Goal: Information Seeking & Learning: Find specific fact

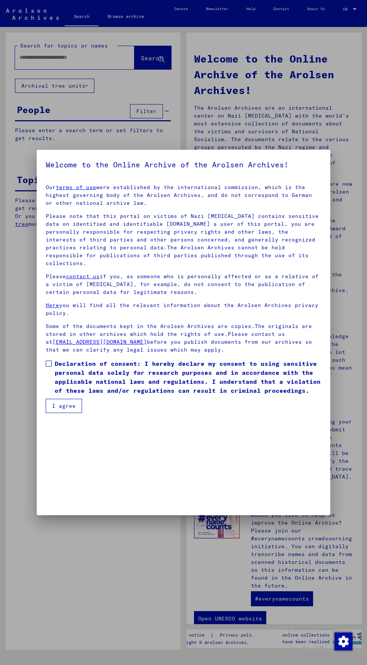
scroll to position [157, 0]
click at [77, 413] on button "I agree" at bounding box center [64, 406] width 36 height 14
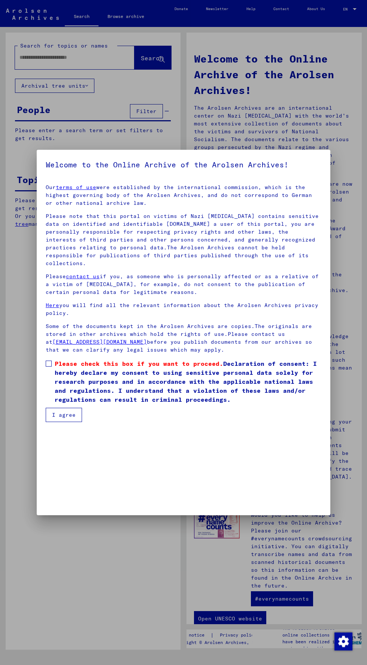
click at [49, 366] on span at bounding box center [49, 364] width 6 height 6
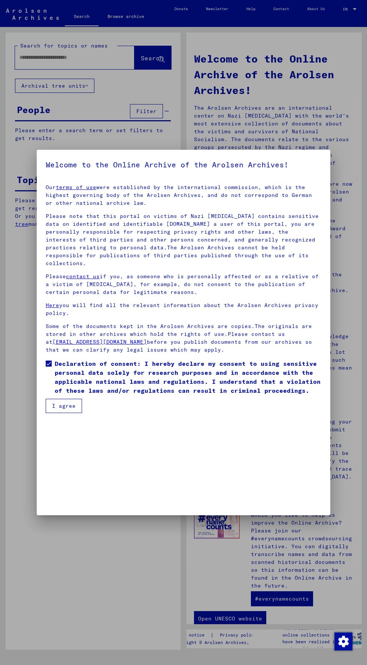
click at [74, 413] on button "I agree" at bounding box center [64, 406] width 36 height 14
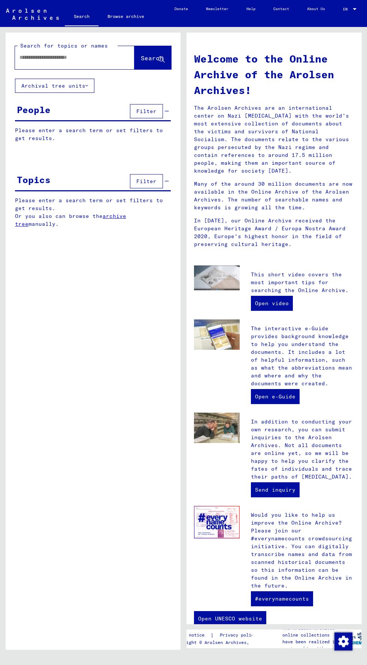
click at [64, 57] on input "text" at bounding box center [65, 58] width 92 height 8
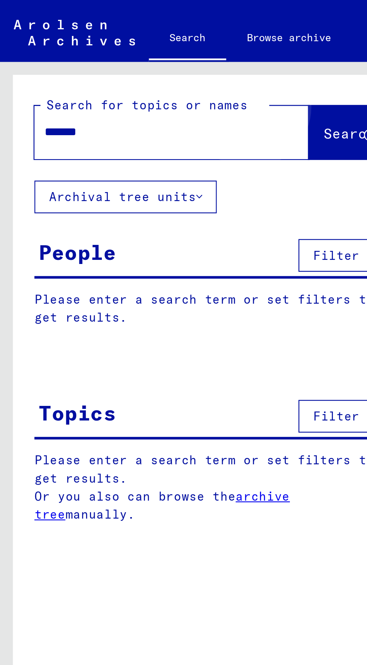
click at [141, 55] on span "Search" at bounding box center [152, 57] width 22 height 7
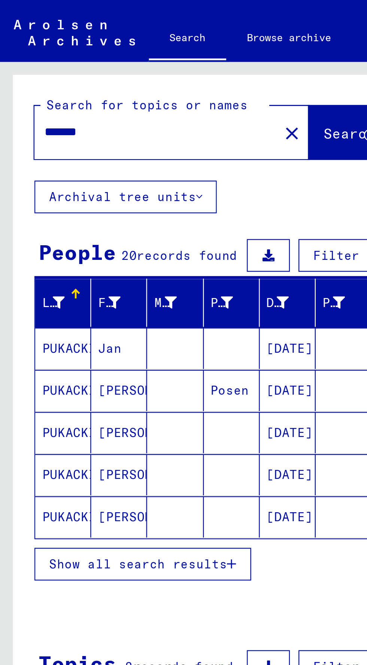
click at [99, 249] on button "Show all search results" at bounding box center [62, 245] width 94 height 14
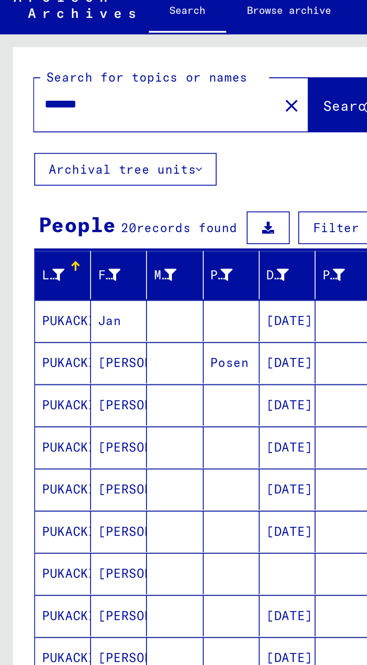
click at [37, 147] on mat-cell "PUKACKI" at bounding box center [27, 152] width 24 height 18
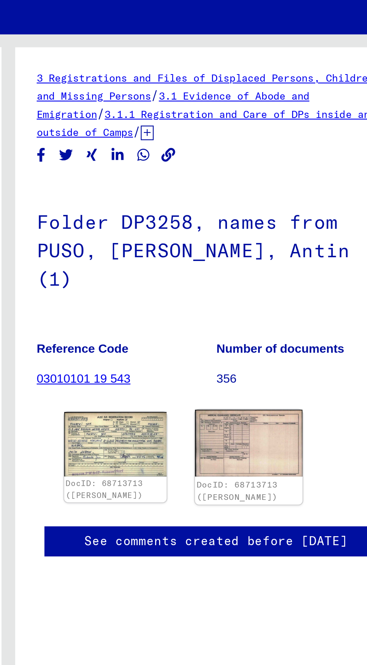
click at [295, 212] on img at bounding box center [288, 205] width 46 height 29
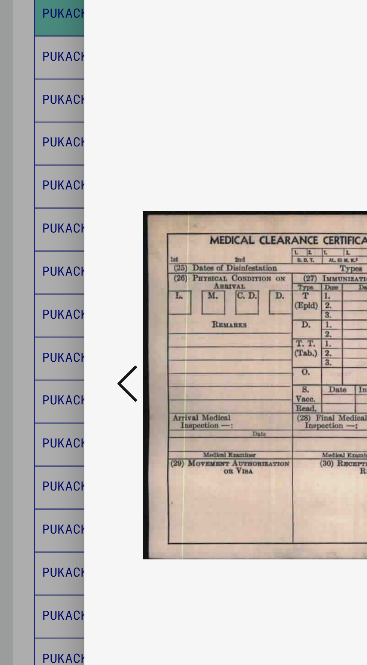
click at [59, 322] on icon at bounding box center [55, 313] width 9 height 18
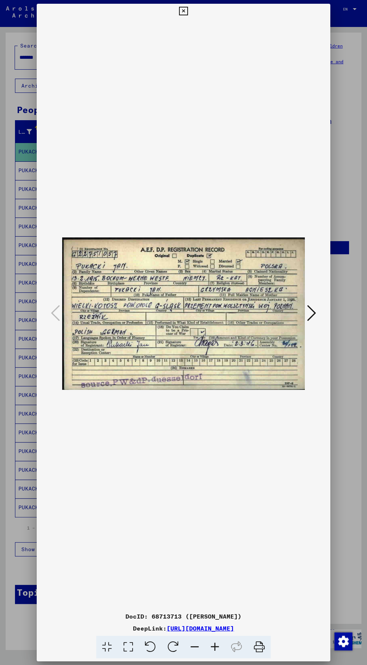
click at [183, 11] on icon at bounding box center [183, 11] width 9 height 9
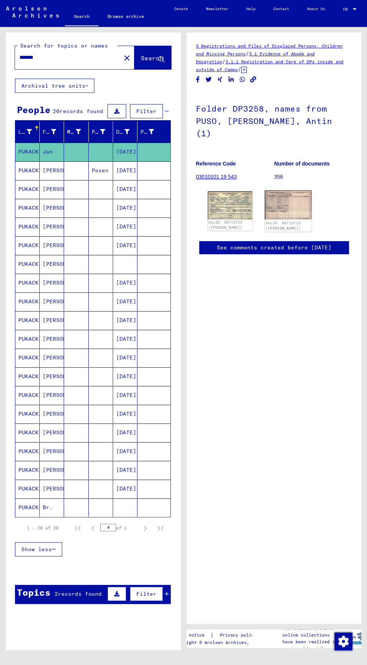
click at [296, 209] on img at bounding box center [288, 205] width 46 height 29
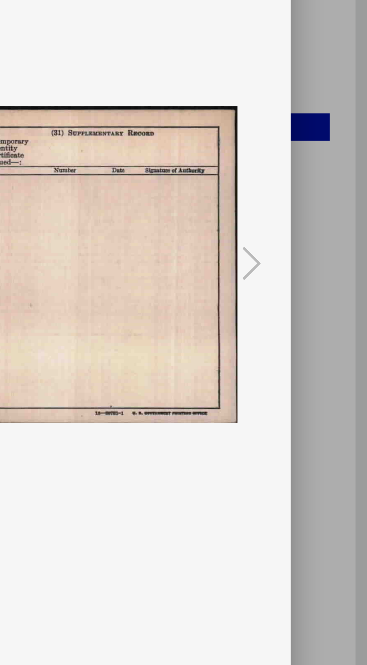
click at [353, 271] on div at bounding box center [183, 332] width 367 height 665
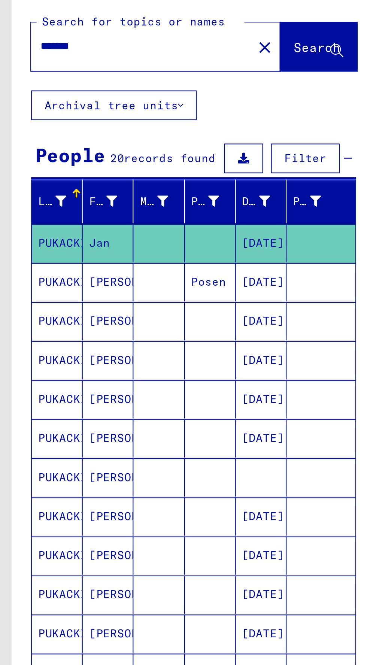
click at [98, 205] on mat-cell at bounding box center [101, 208] width 24 height 18
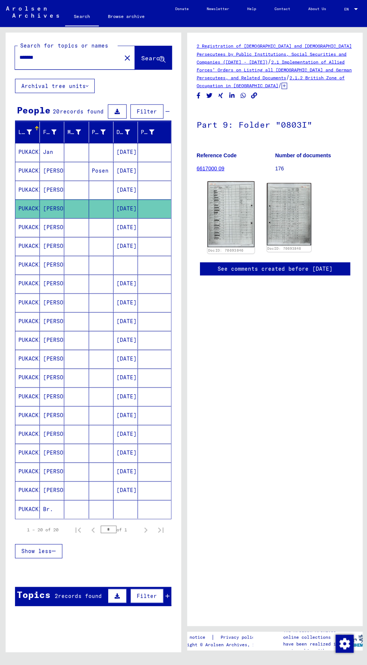
click at [233, 209] on img at bounding box center [230, 214] width 46 height 66
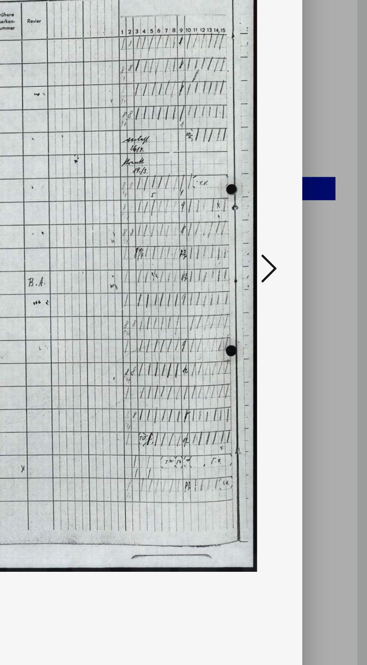
click at [311, 322] on icon at bounding box center [311, 313] width 9 height 18
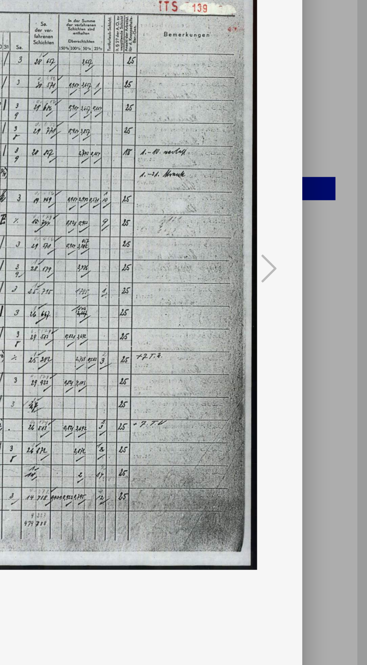
click at [344, 343] on div at bounding box center [183, 332] width 367 height 665
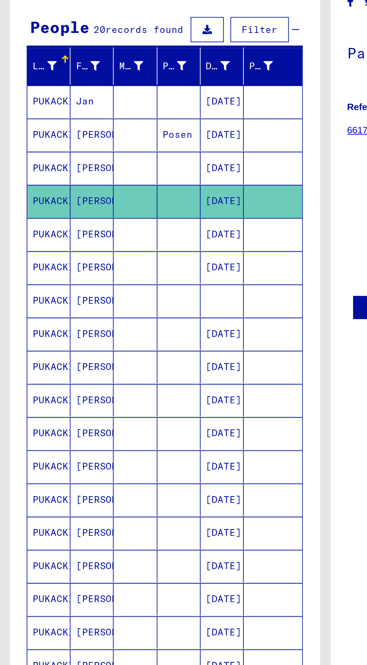
click at [83, 278] on mat-cell at bounding box center [76, 283] width 24 height 18
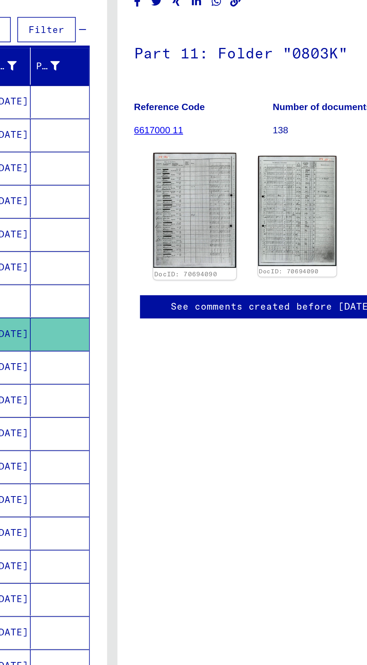
click at [237, 222] on img at bounding box center [230, 213] width 46 height 65
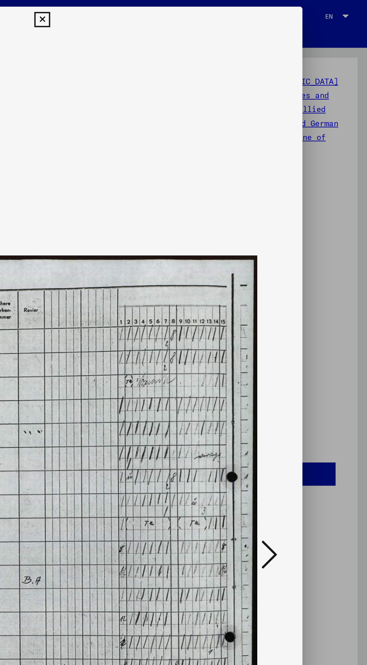
click at [345, 139] on div at bounding box center [183, 332] width 367 height 665
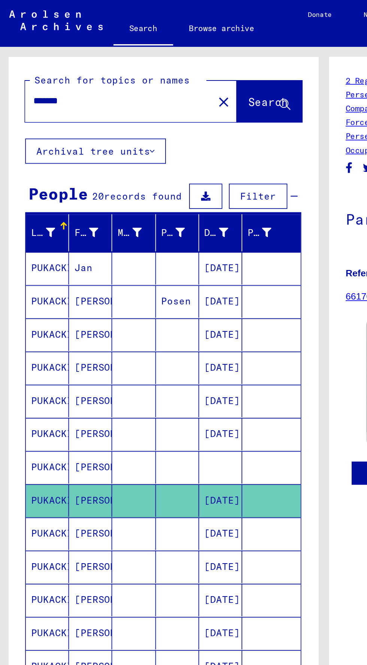
click at [61, 311] on mat-cell "[PERSON_NAME]" at bounding box center [52, 320] width 24 height 18
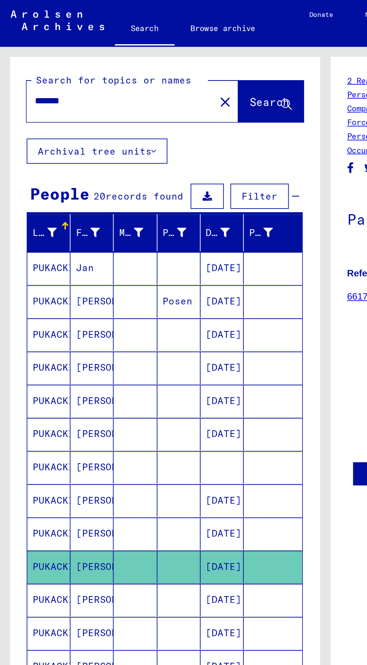
click at [82, 330] on mat-cell at bounding box center [76, 339] width 24 height 18
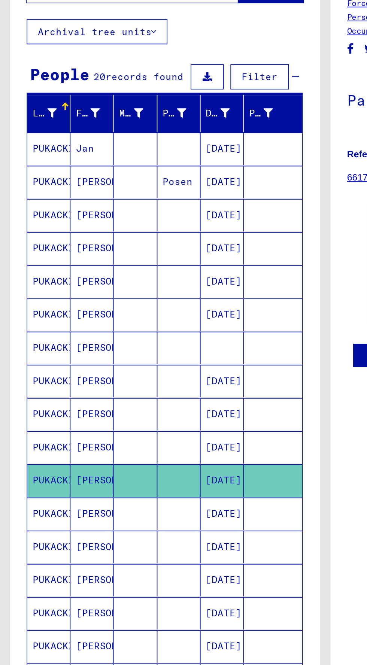
scroll to position [1, 0]
click at [70, 152] on mat-cell at bounding box center [76, 152] width 24 height 18
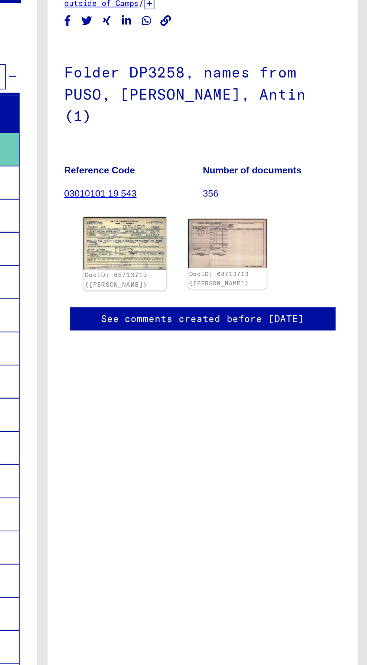
click at [237, 209] on img at bounding box center [230, 205] width 46 height 29
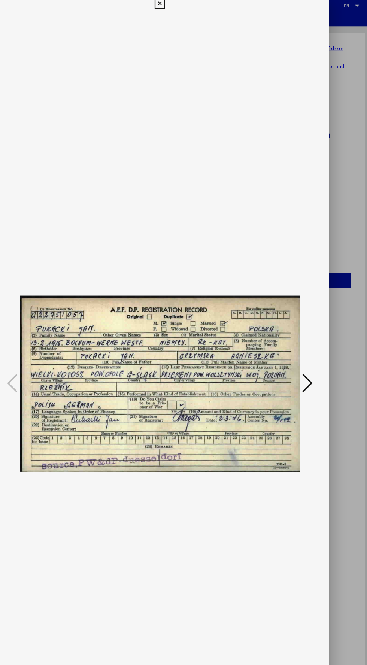
click at [341, 176] on div at bounding box center [183, 332] width 367 height 665
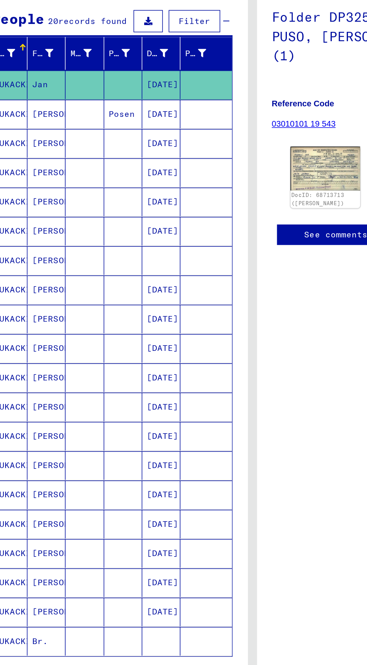
scroll to position [1, 0]
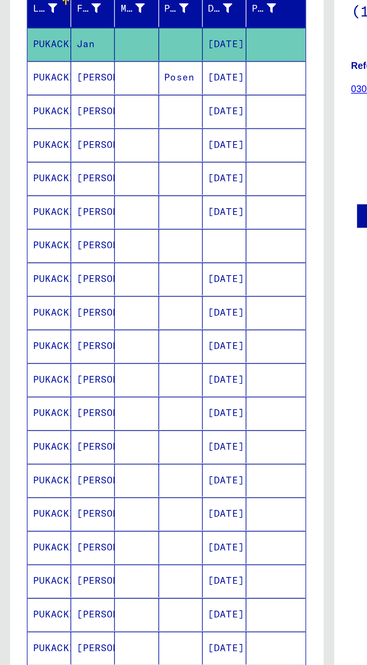
click at [61, 356] on mat-cell "[PERSON_NAME]" at bounding box center [52, 358] width 24 height 18
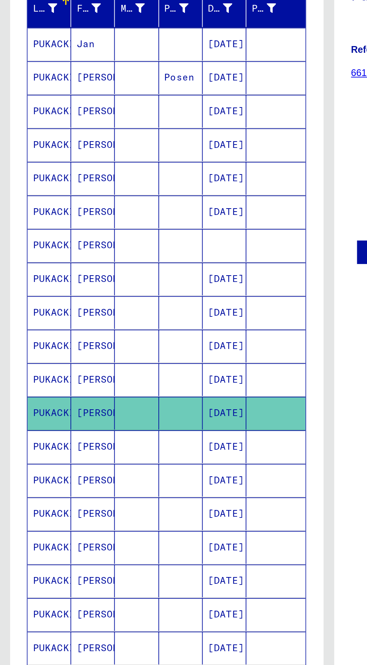
click at [75, 380] on mat-cell at bounding box center [76, 376] width 24 height 18
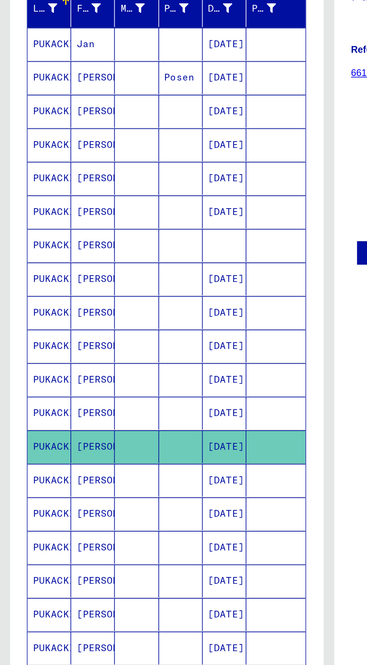
click at [79, 158] on mat-cell at bounding box center [76, 152] width 24 height 18
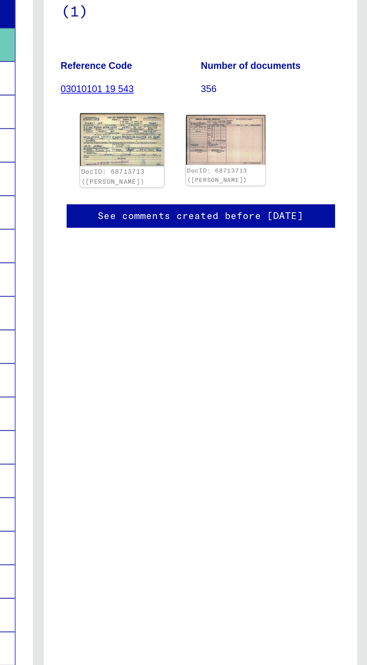
click at [236, 210] on img at bounding box center [230, 205] width 46 height 29
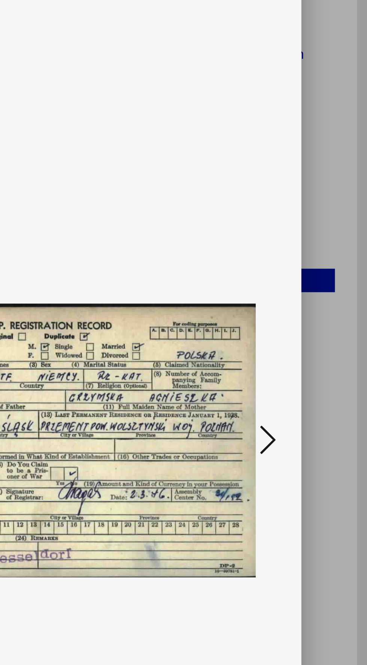
click at [352, 337] on div at bounding box center [183, 332] width 367 height 665
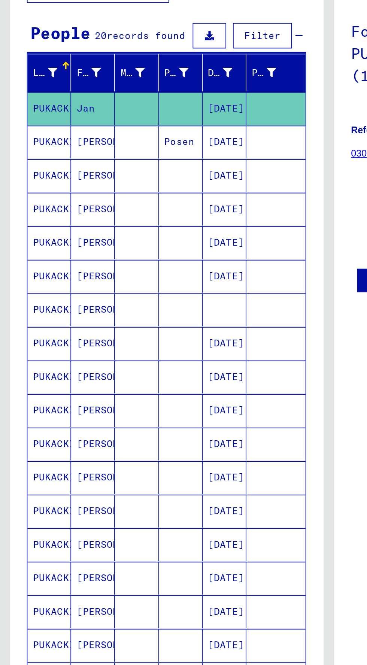
click at [51, 369] on mat-cell "[PERSON_NAME]" at bounding box center [52, 376] width 24 height 18
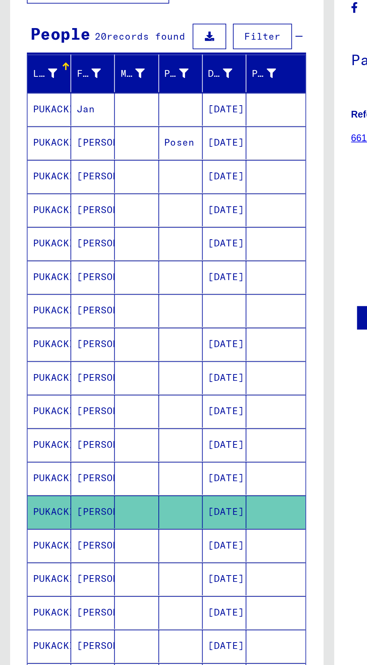
click at [77, 396] on mat-cell at bounding box center [76, 395] width 24 height 18
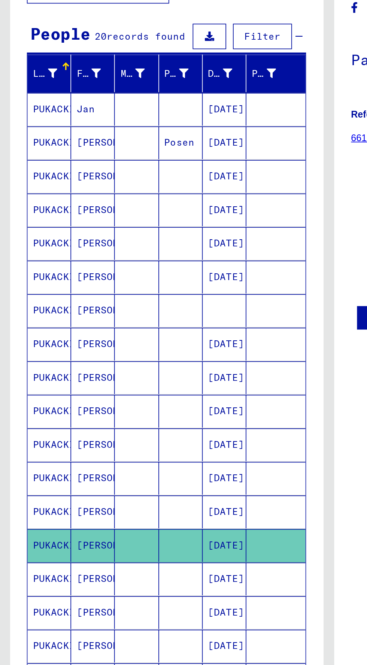
click at [76, 417] on mat-cell at bounding box center [76, 414] width 24 height 18
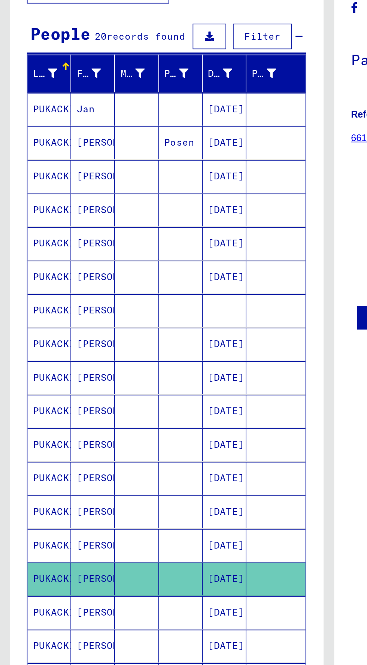
click at [86, 431] on mat-cell at bounding box center [76, 432] width 24 height 18
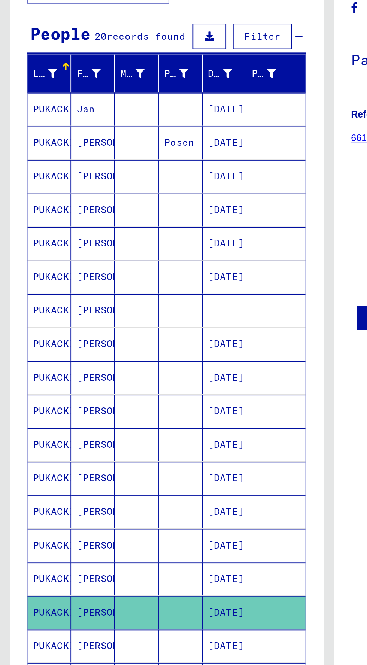
click at [87, 442] on mat-cell at bounding box center [76, 451] width 24 height 18
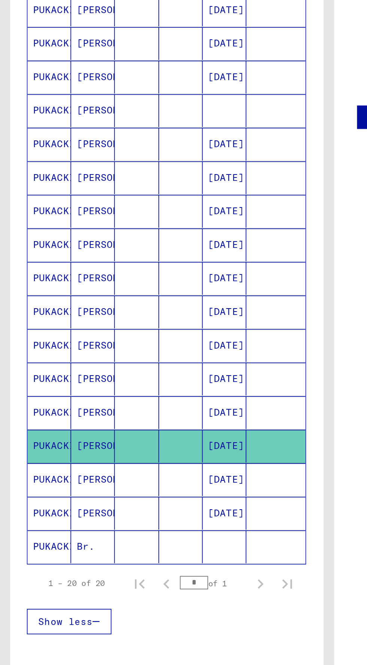
click at [89, 461] on mat-cell at bounding box center [101, 470] width 24 height 18
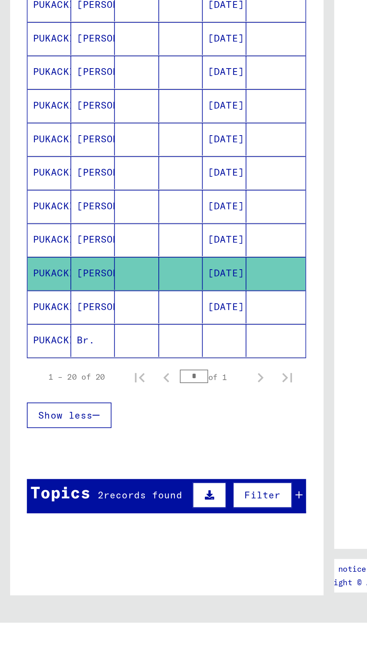
click at [87, 480] on mat-cell at bounding box center [76, 489] width 24 height 18
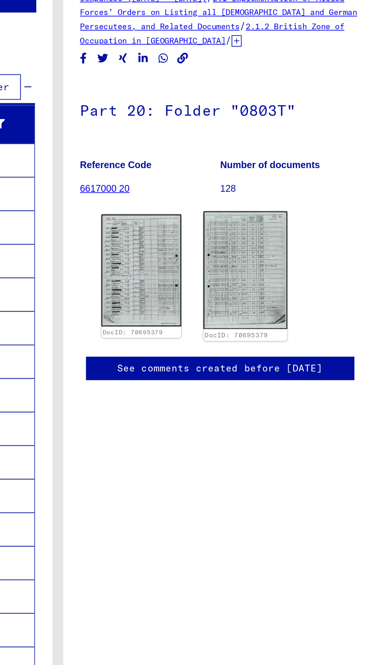
click at [286, 217] on img at bounding box center [288, 214] width 46 height 66
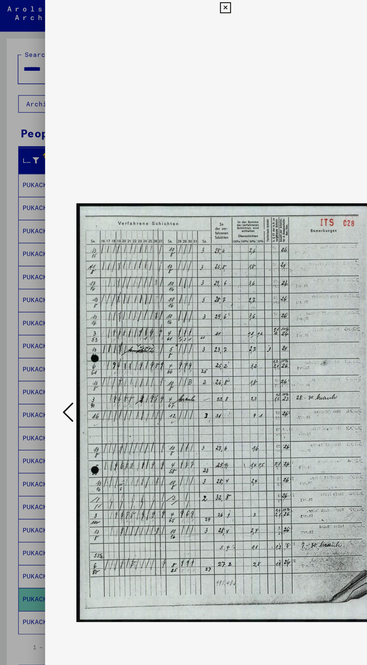
click at [51, 341] on icon at bounding box center [55, 337] width 9 height 18
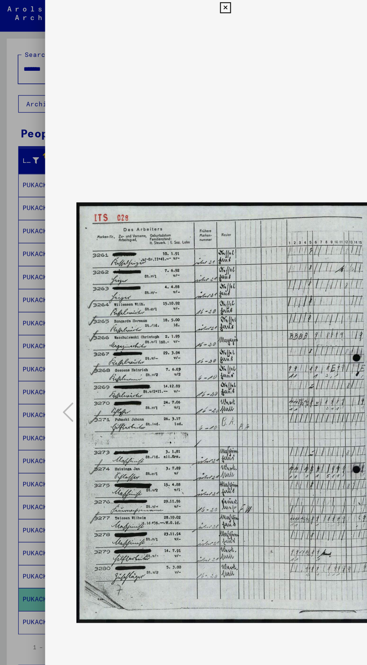
click at [18, 538] on div at bounding box center [183, 332] width 367 height 665
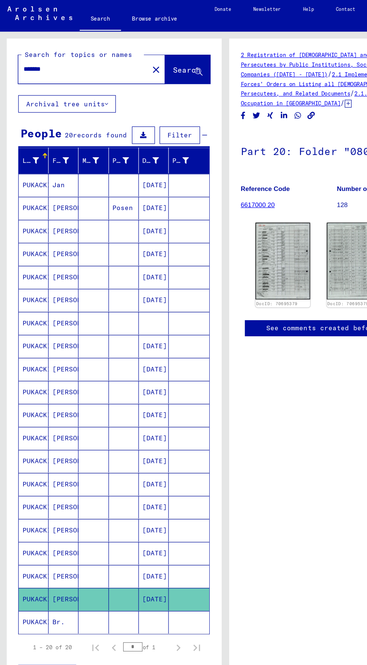
click at [62, 150] on mat-cell "Jan" at bounding box center [52, 152] width 24 height 18
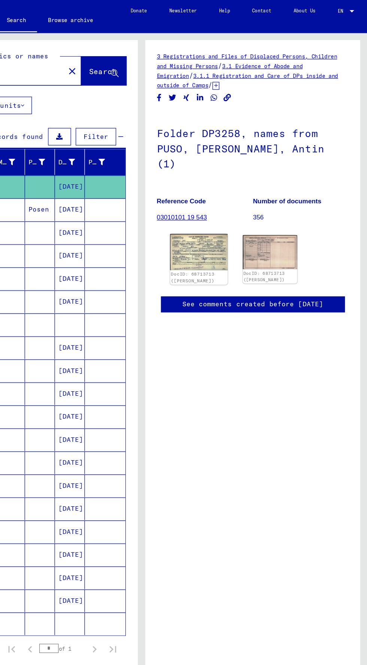
click at [238, 207] on img at bounding box center [230, 205] width 46 height 29
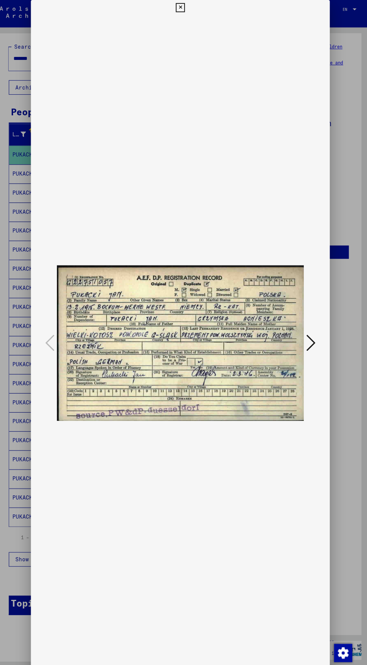
click at [343, 375] on div at bounding box center [183, 332] width 367 height 665
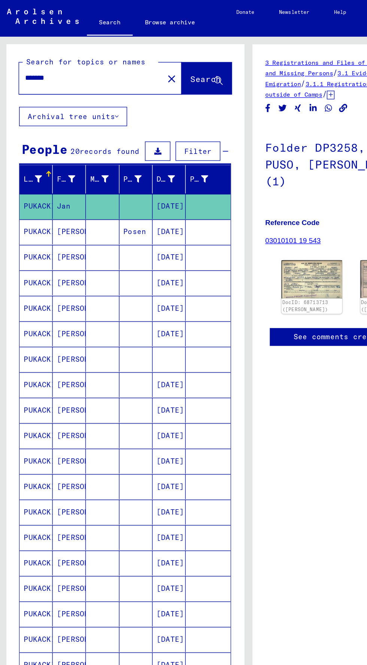
click at [62, 58] on input "*******" at bounding box center [67, 58] width 97 height 8
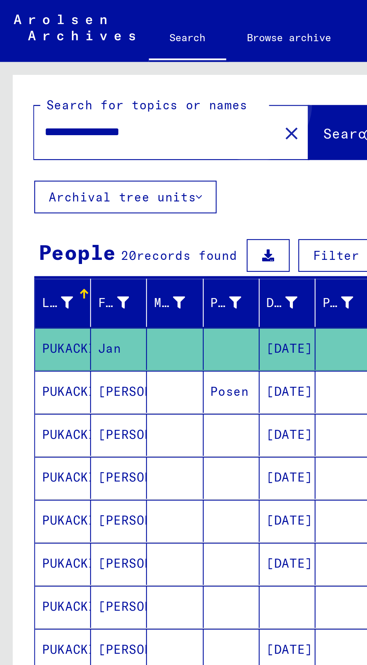
type input "**********"
click at [141, 54] on button "Search" at bounding box center [152, 57] width 37 height 23
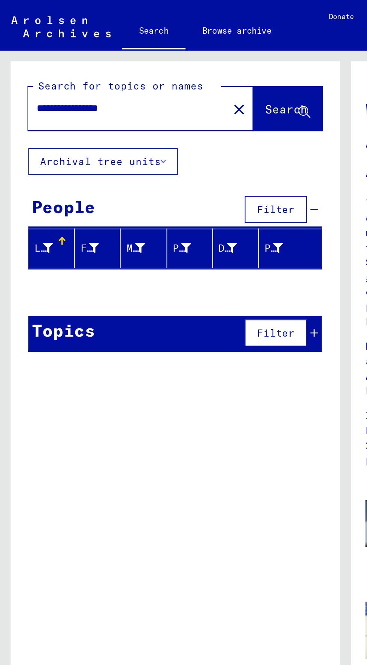
scroll to position [7, 0]
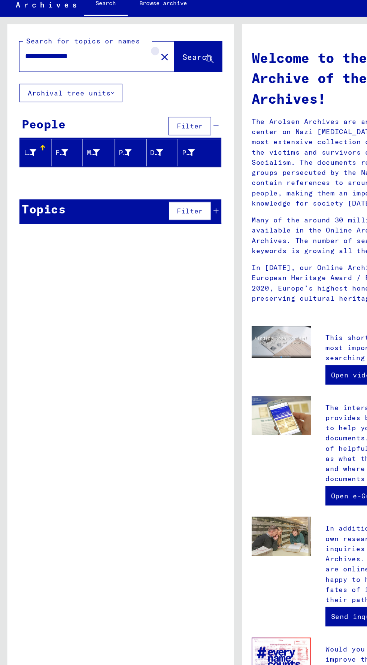
click at [122, 54] on mat-icon "close" at bounding box center [126, 58] width 9 height 9
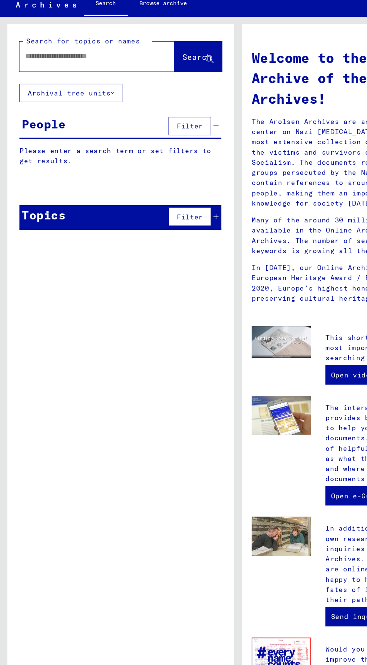
click at [86, 54] on input "text" at bounding box center [65, 58] width 92 height 8
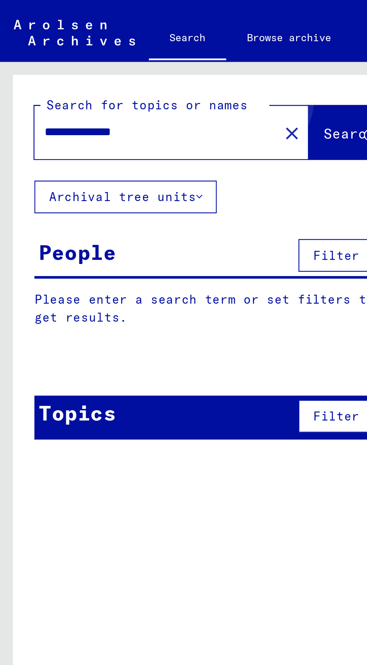
click at [142, 46] on button "Search" at bounding box center [152, 57] width 37 height 23
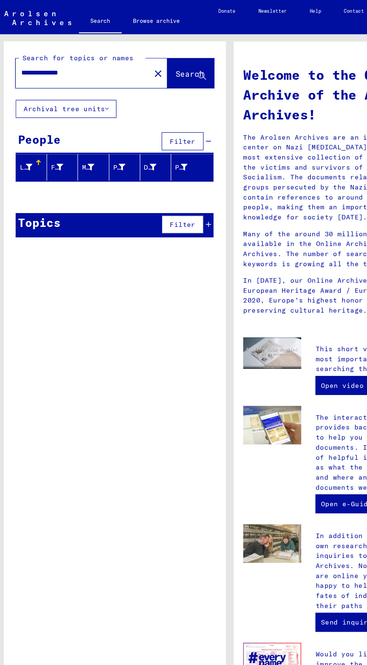
click at [90, 54] on input "**********" at bounding box center [65, 58] width 92 height 8
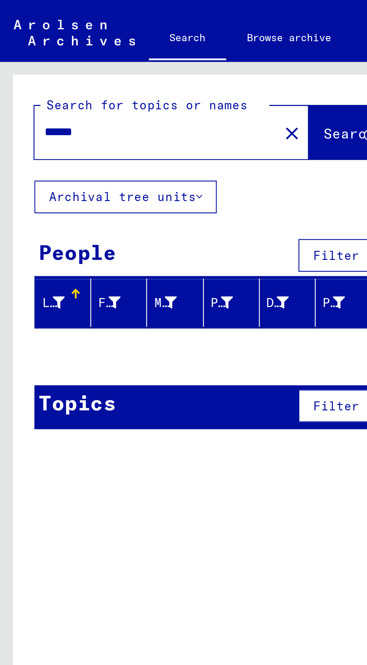
type input "*****"
click at [144, 54] on span "Search" at bounding box center [152, 57] width 22 height 7
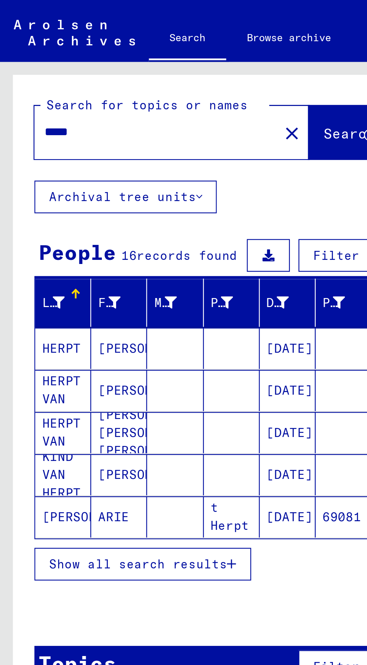
click at [97, 240] on button "Show all search results" at bounding box center [62, 245] width 94 height 14
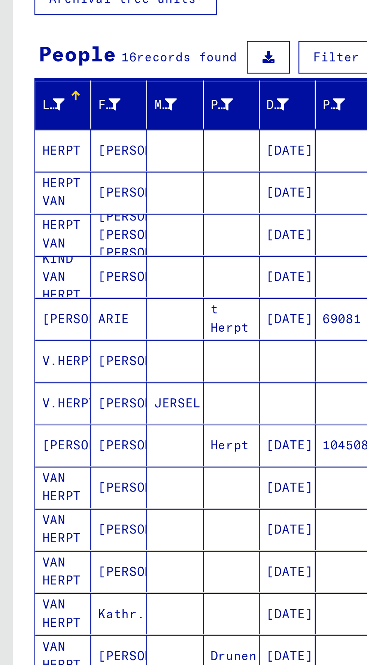
click at [80, 151] on mat-cell at bounding box center [76, 152] width 24 height 18
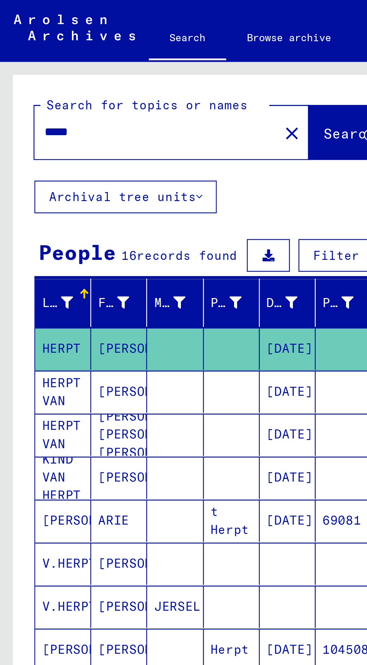
click at [75, 61] on input "*****" at bounding box center [67, 58] width 97 height 8
click at [122, 56] on mat-icon "close" at bounding box center [126, 58] width 9 height 9
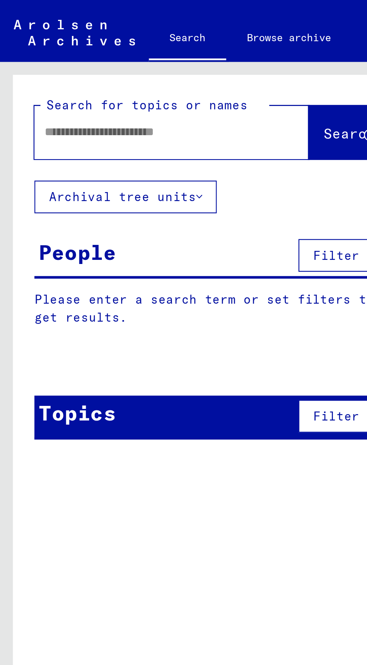
click at [78, 55] on input "text" at bounding box center [65, 58] width 92 height 8
click at [141, 55] on span "Search" at bounding box center [152, 57] width 22 height 7
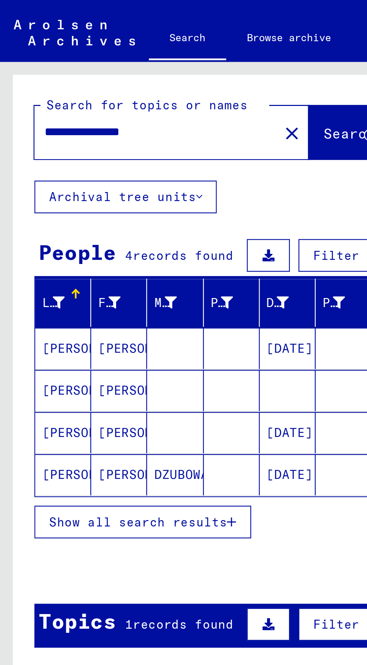
click at [41, 159] on mat-cell "[PERSON_NAME]" at bounding box center [52, 152] width 24 height 18
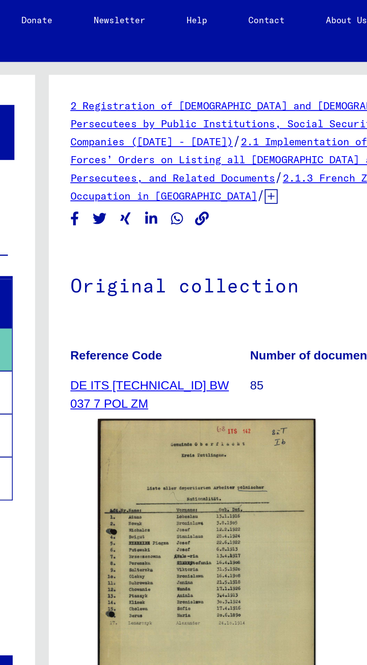
scroll to position [37, 0]
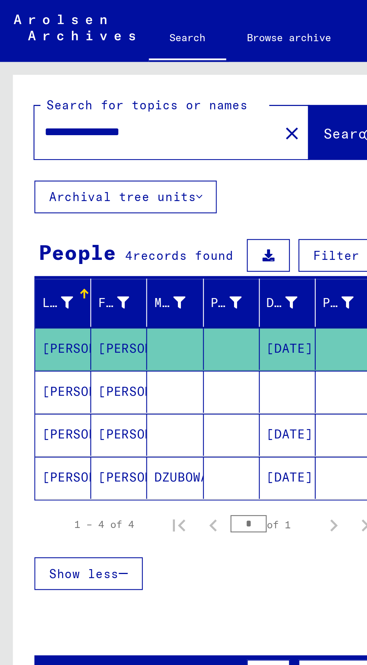
click at [130, 161] on mat-cell at bounding box center [125, 170] width 24 height 18
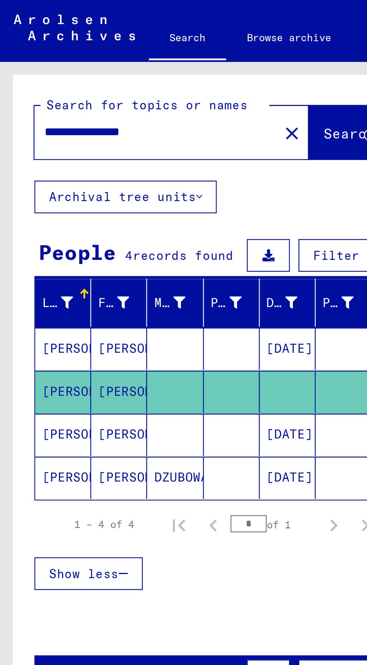
click at [88, 59] on input "**********" at bounding box center [67, 58] width 97 height 8
click at [37, 57] on input "**********" at bounding box center [67, 58] width 97 height 8
type input "**********"
click at [144, 55] on span "Search" at bounding box center [152, 57] width 22 height 7
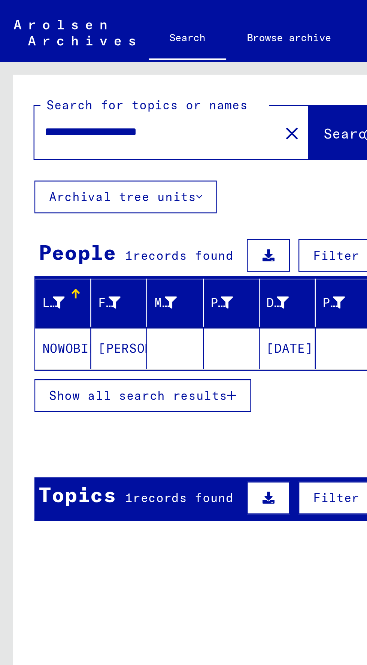
click at [133, 152] on mat-cell "[DATE]" at bounding box center [125, 152] width 24 height 18
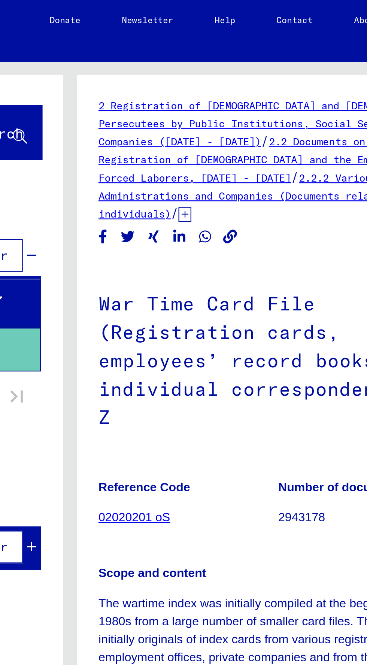
scroll to position [38, 0]
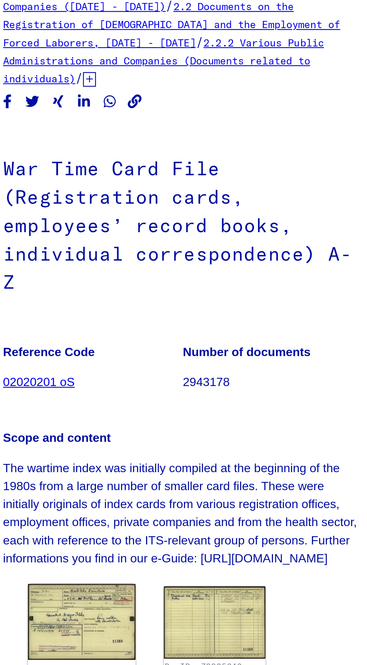
click at [244, 313] on img at bounding box center [230, 329] width 46 height 33
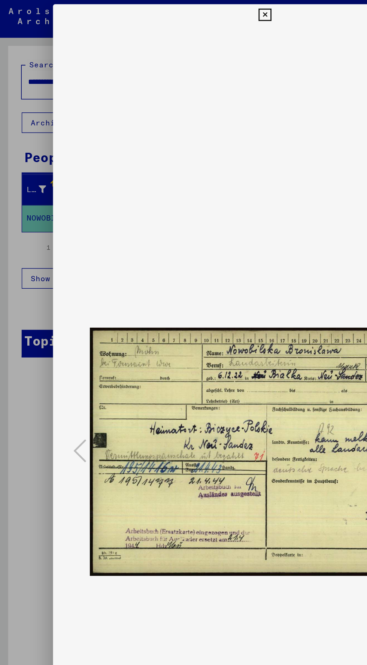
click at [13, 375] on div at bounding box center [183, 332] width 367 height 665
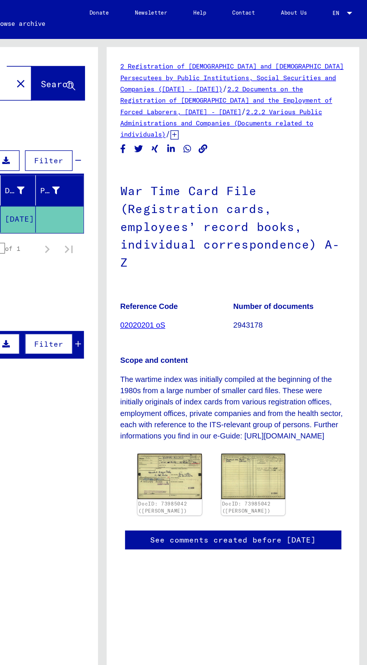
scroll to position [0, 0]
click at [295, 313] on img at bounding box center [288, 329] width 46 height 33
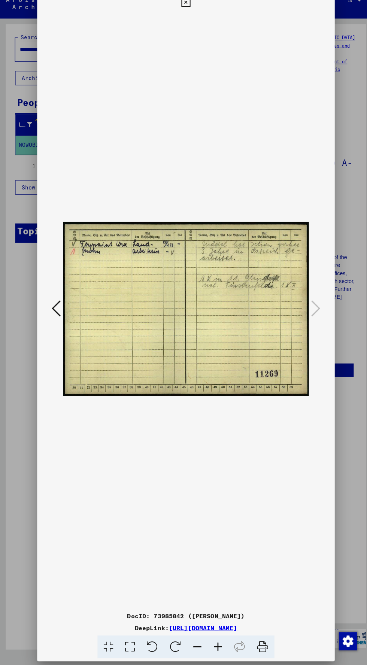
click at [17, 496] on div at bounding box center [183, 332] width 367 height 665
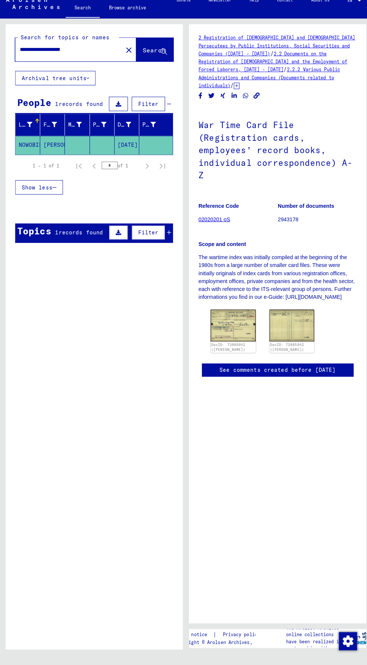
click at [40, 504] on div "**********" at bounding box center [93, 344] width 175 height 623
click at [122, 61] on mat-icon "close" at bounding box center [126, 58] width 9 height 9
